Goal: Information Seeking & Learning: Learn about a topic

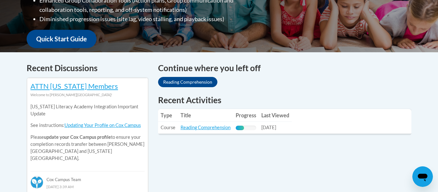
scroll to position [221, 0]
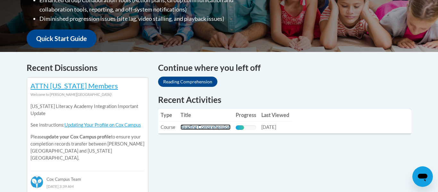
click at [213, 130] on link "Reading Comprehension" at bounding box center [206, 127] width 50 height 5
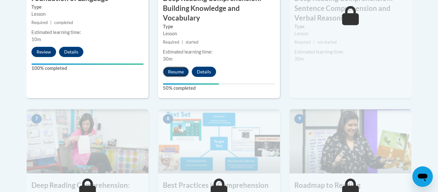
click at [183, 67] on button "Resume" at bounding box center [176, 72] width 26 height 10
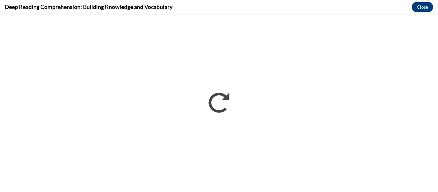
scroll to position [0, 0]
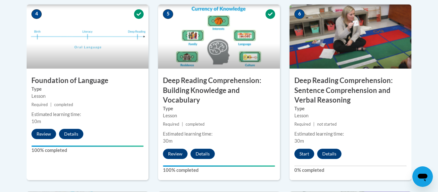
scroll to position [386, 0]
